Goal: Check status: Check status

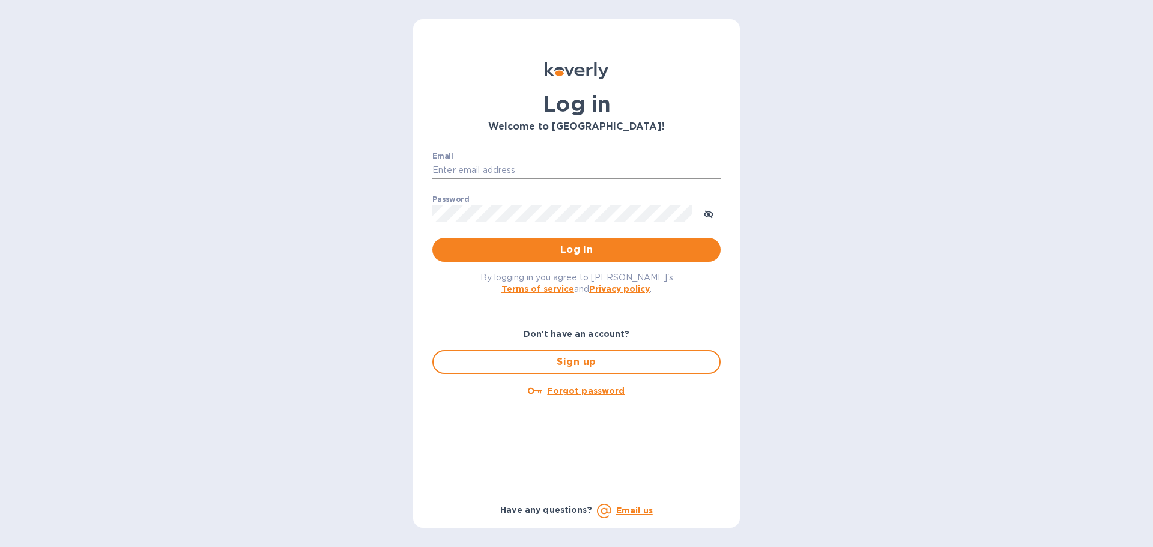
click at [502, 167] on input "Email" at bounding box center [577, 171] width 288 height 18
type input "sean.betts@veritasglobaltrans.com"
click at [553, 255] on span "Log in" at bounding box center [576, 250] width 269 height 14
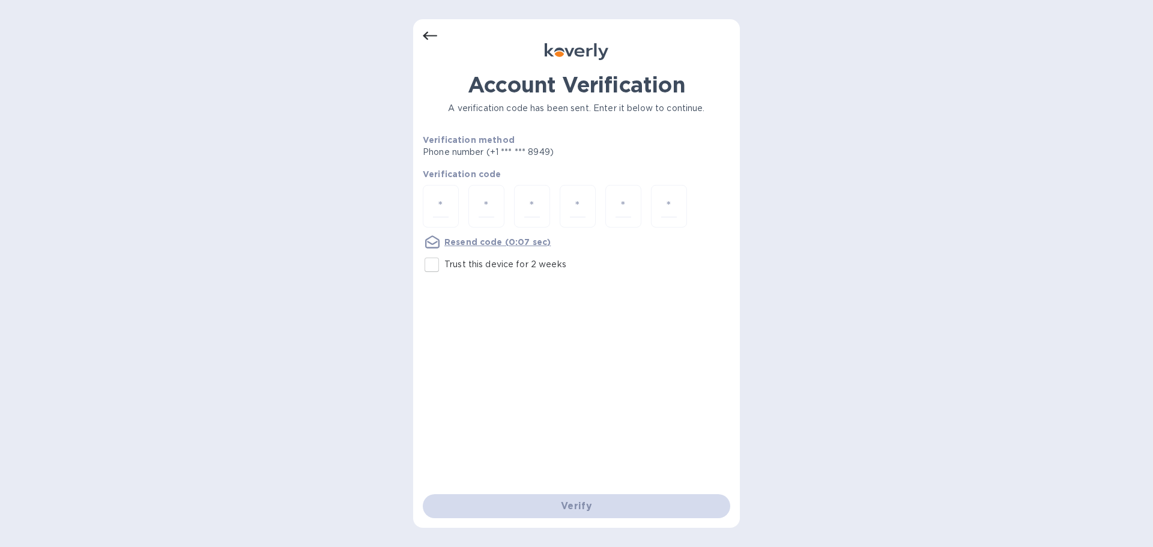
click at [430, 266] on input "Trust this device for 2 weeks" at bounding box center [431, 264] width 25 height 25
checkbox input "true"
click at [437, 199] on input "number" at bounding box center [441, 206] width 16 height 22
type input "8"
type input "3"
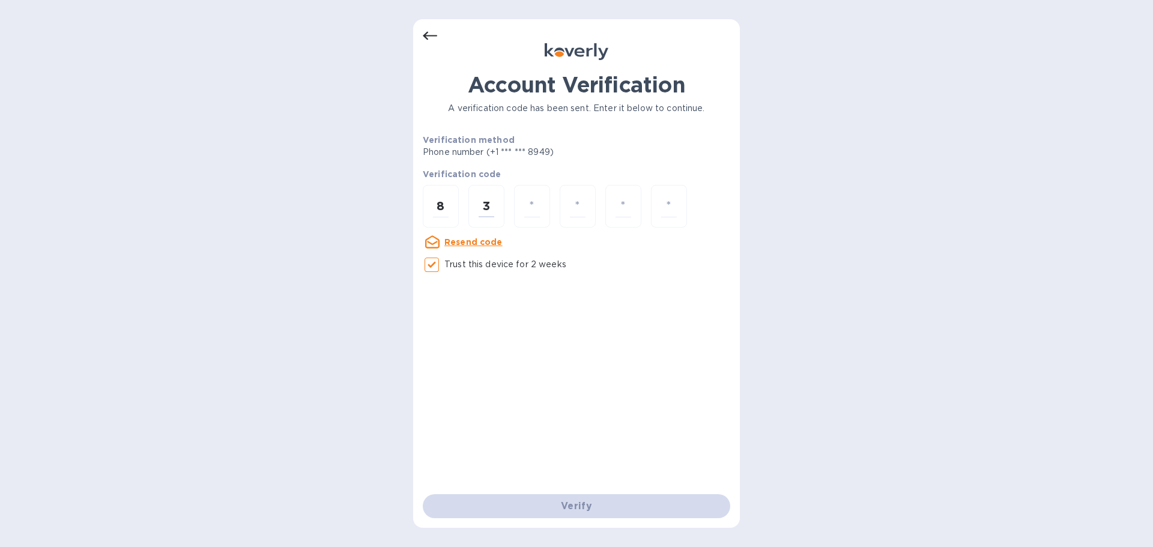
type input "8"
type input "9"
type input "2"
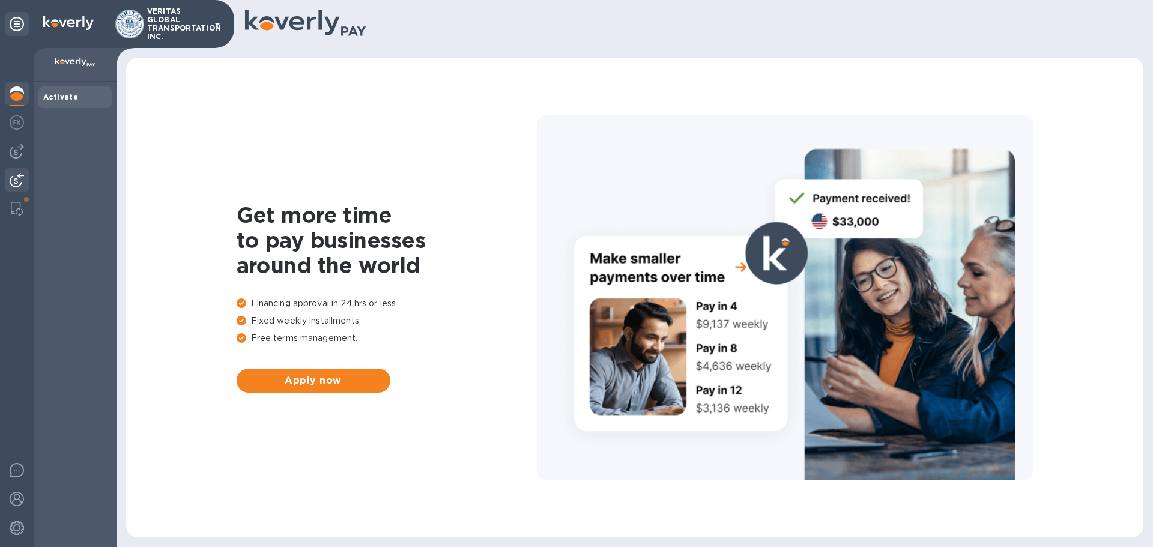
click at [18, 183] on img at bounding box center [17, 180] width 14 height 14
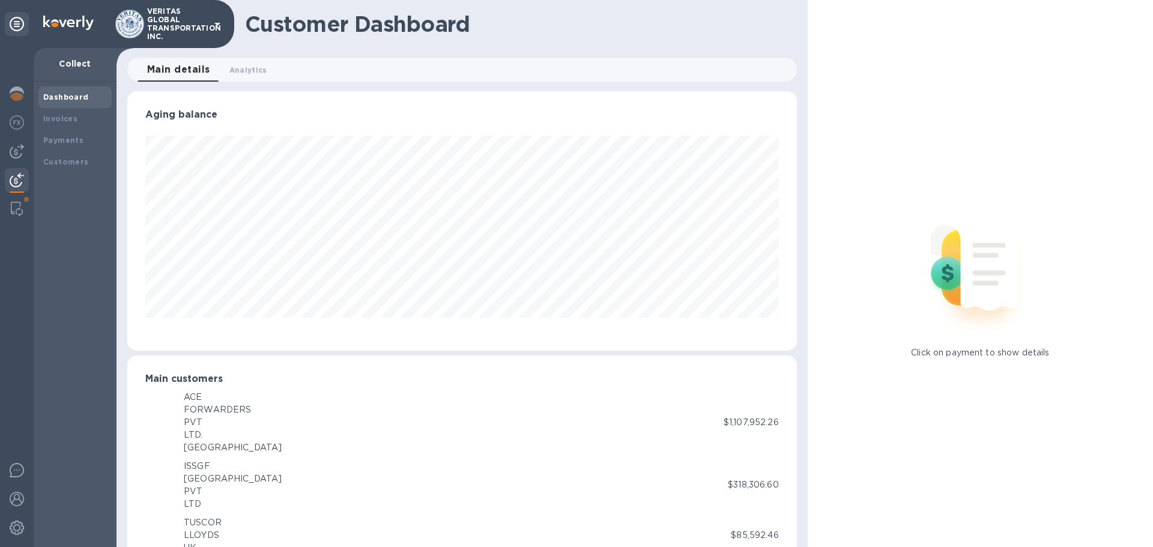
scroll to position [600509, 600103]
click at [67, 138] on b "Payments" at bounding box center [63, 140] width 40 height 9
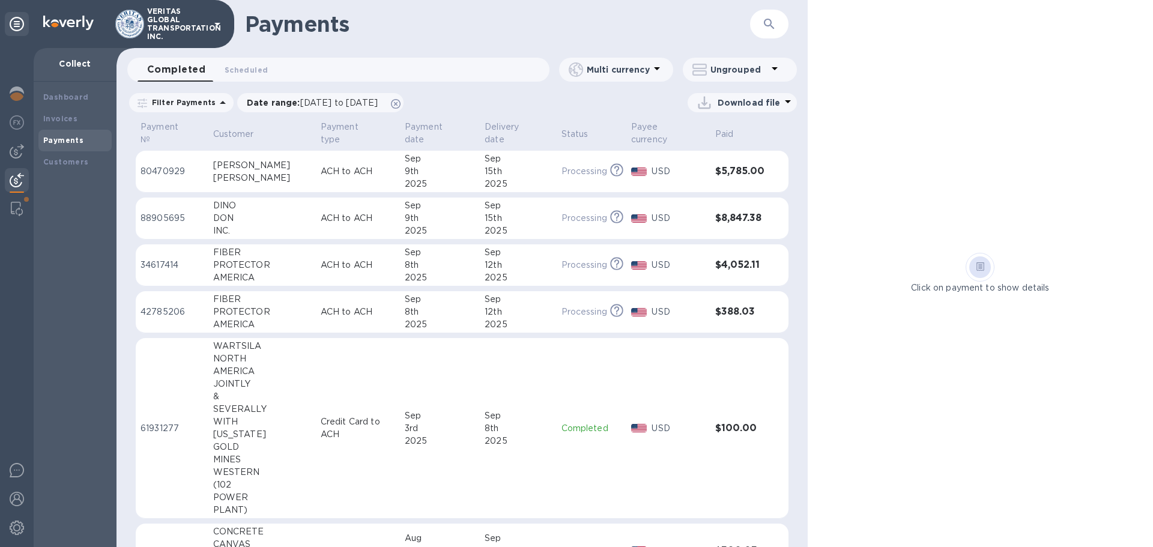
click at [364, 212] on p "ACH to ACH" at bounding box center [358, 218] width 74 height 13
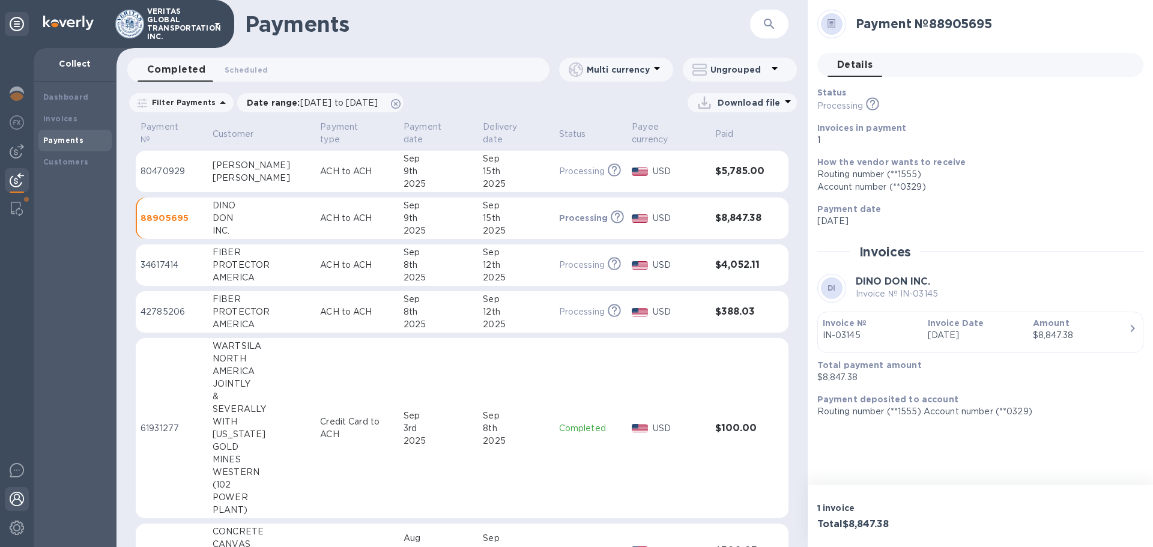
click at [13, 499] on img at bounding box center [17, 499] width 14 height 14
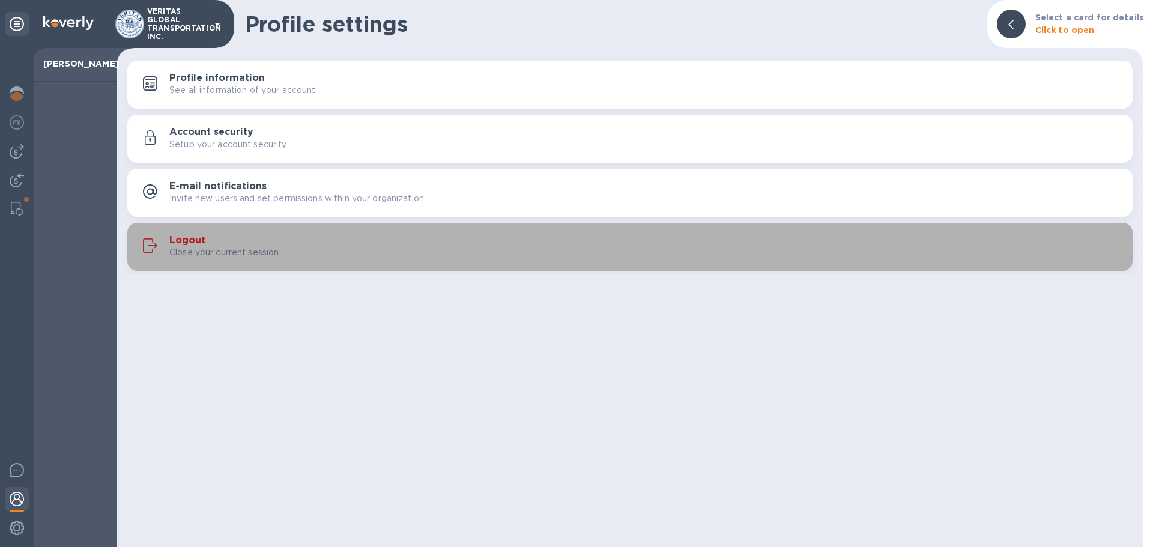
click at [187, 237] on h3 "Logout" at bounding box center [187, 240] width 36 height 11
